Goal: Information Seeking & Learning: Learn about a topic

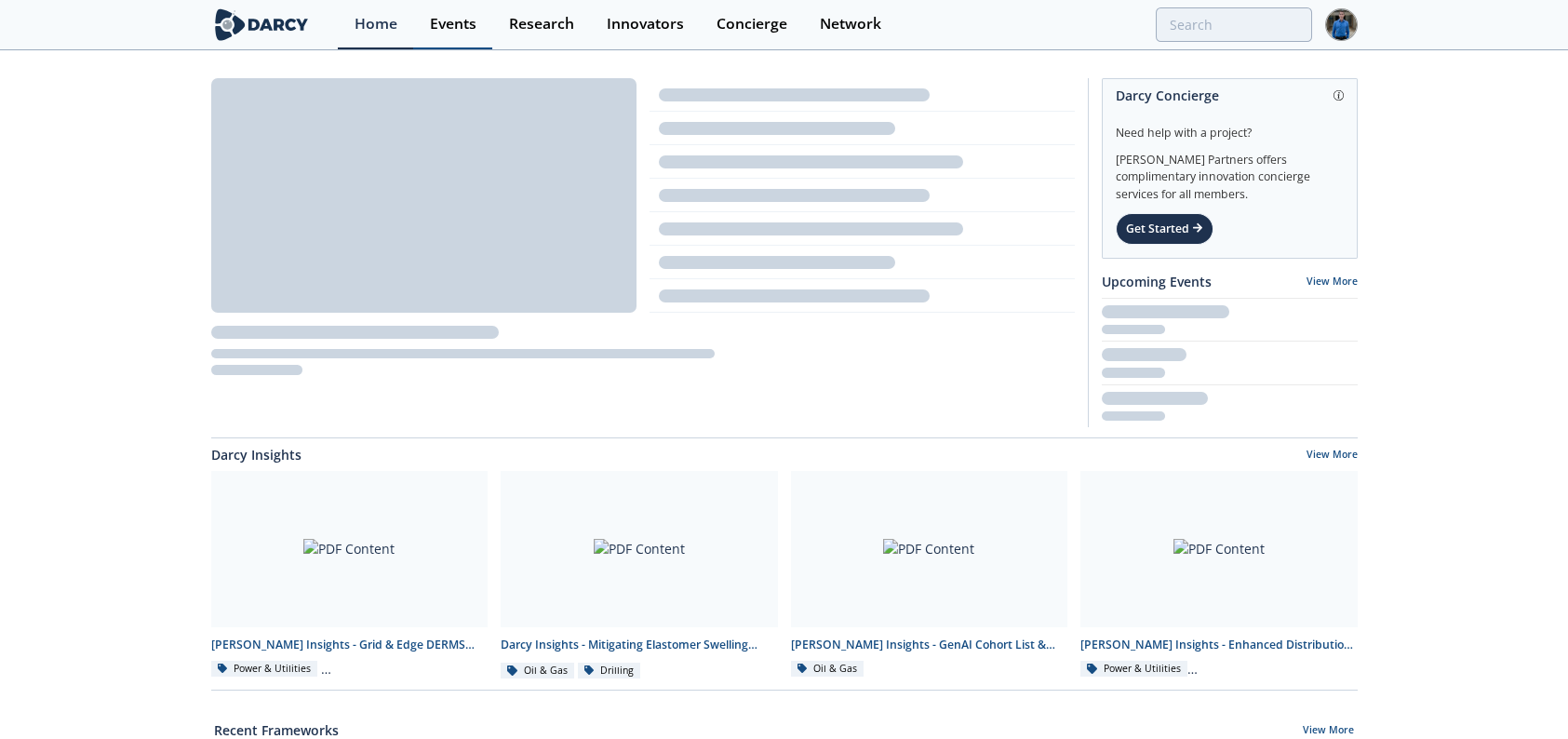
click at [480, 21] on link "Events" at bounding box center [453, 24] width 79 height 49
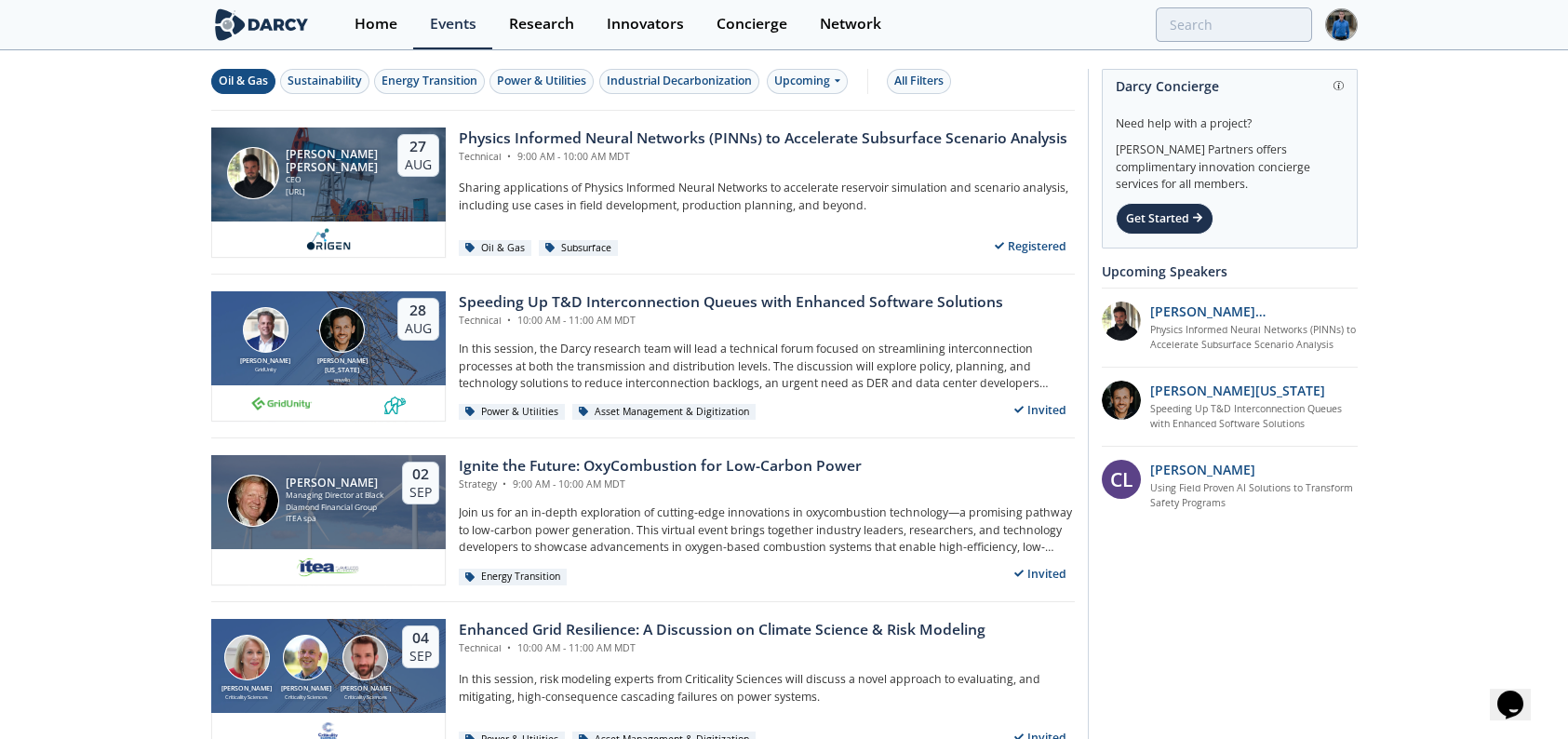
click at [269, 81] on button "Oil & Gas" at bounding box center [243, 81] width 64 height 25
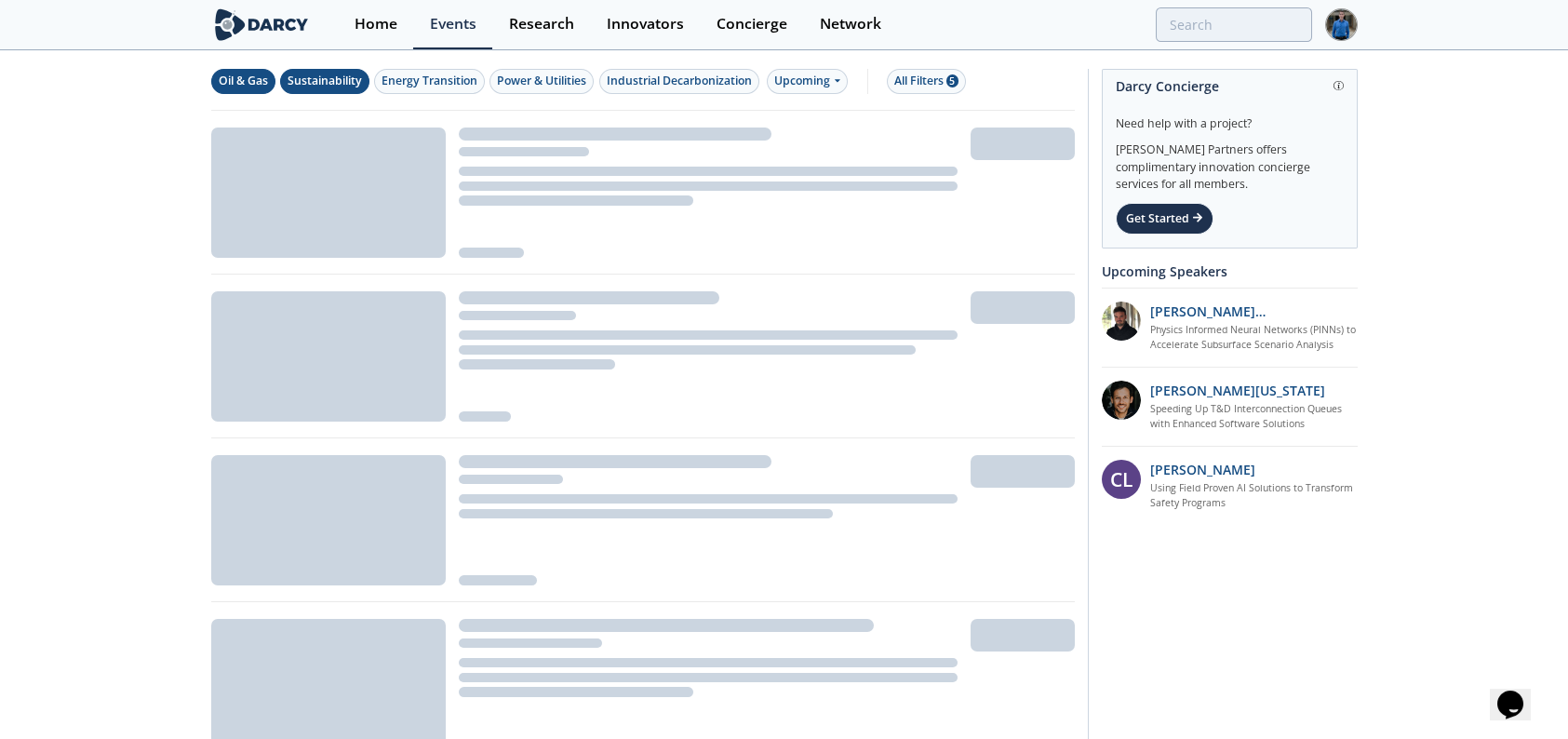
click at [345, 88] on div "Sustainability" at bounding box center [325, 81] width 75 height 17
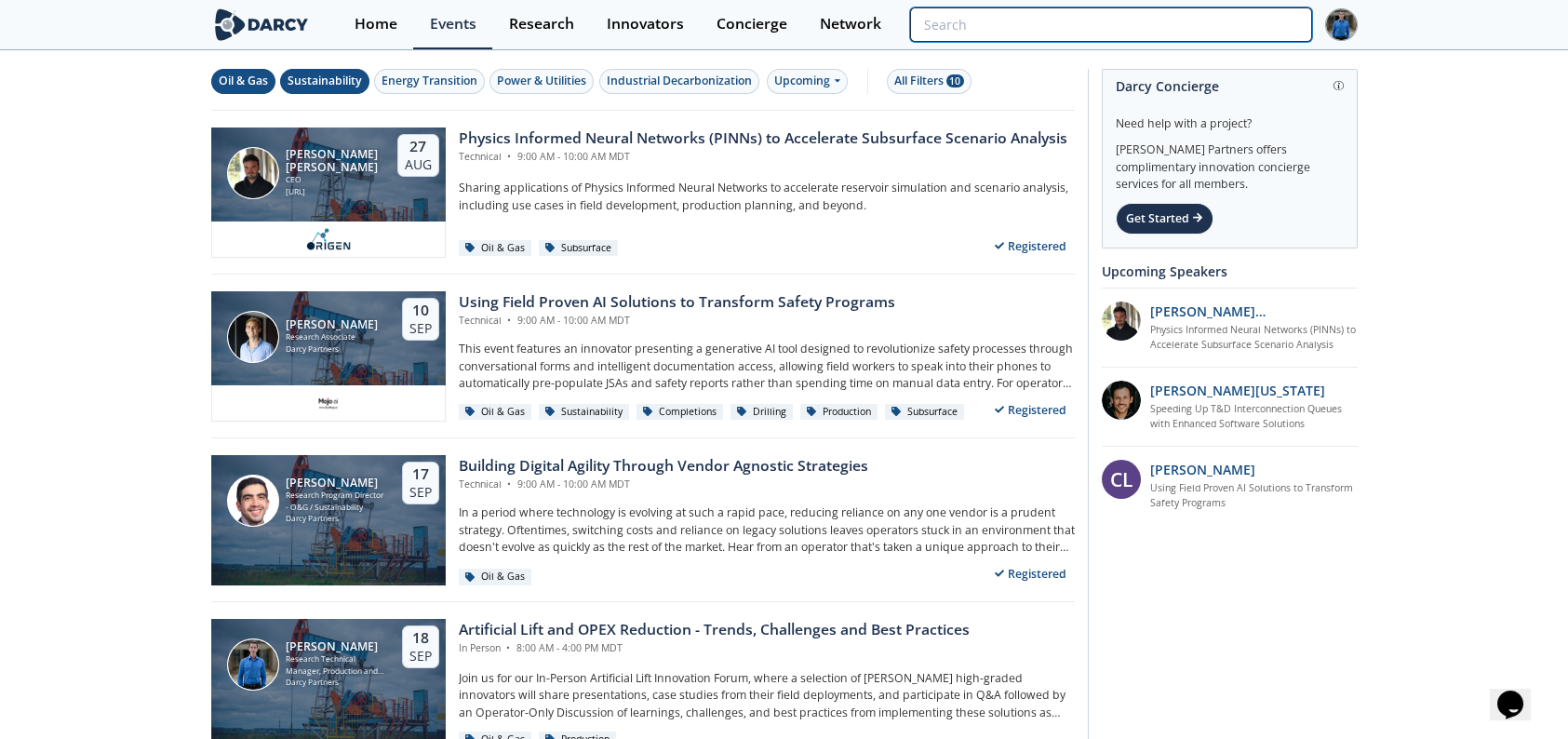
click at [1254, 23] on input "search" at bounding box center [1110, 24] width 401 height 35
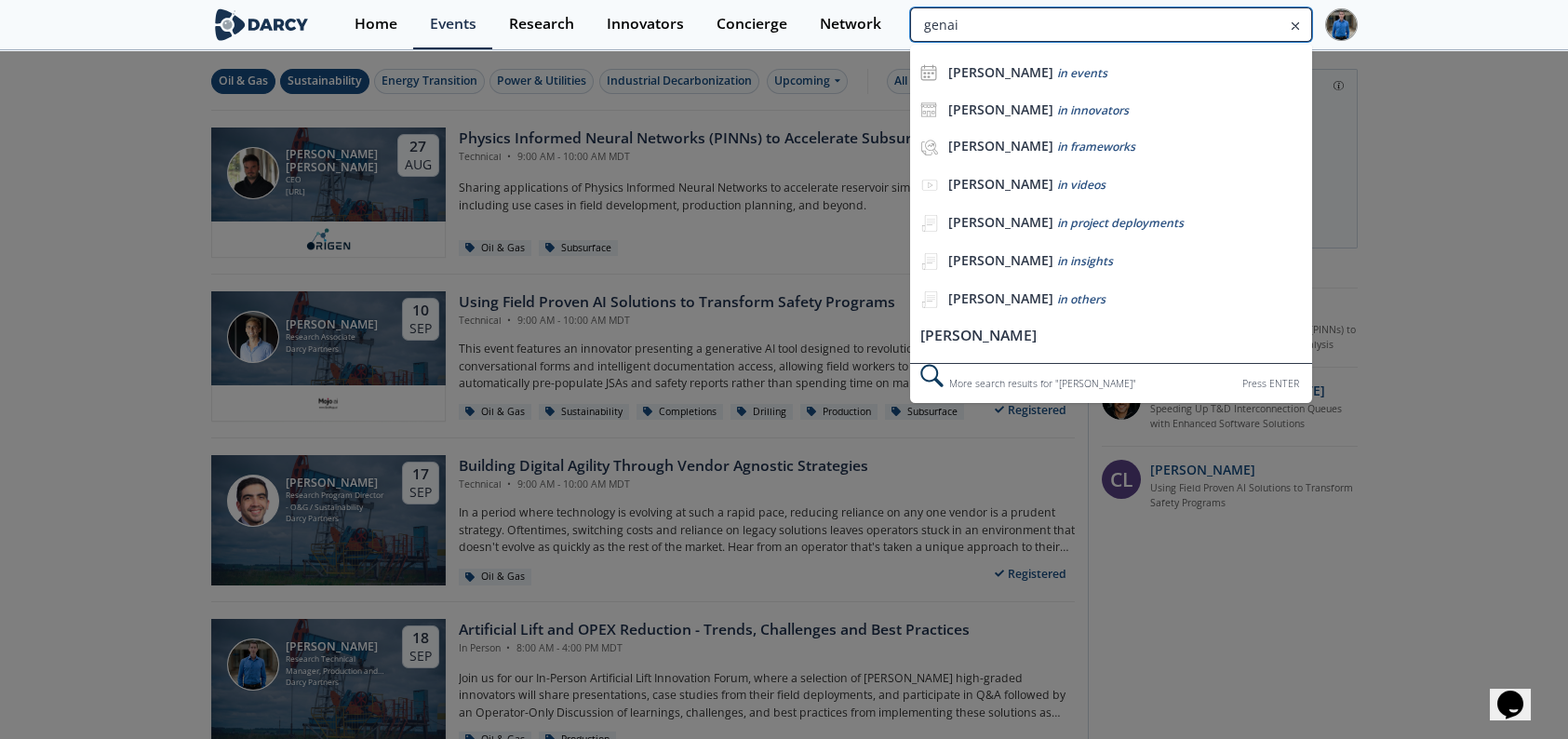
type input "genai"
